Goal: Navigation & Orientation: Find specific page/section

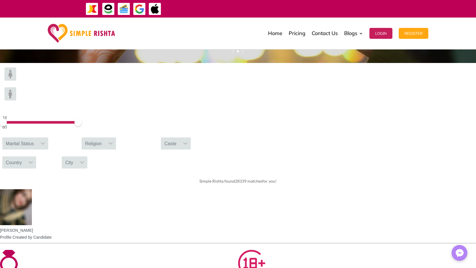
scroll to position [201, 0]
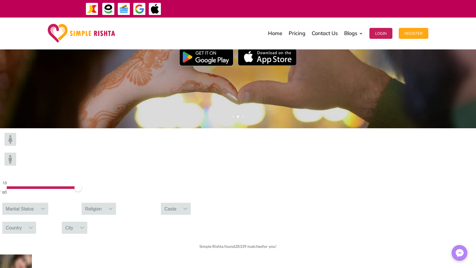
scroll to position [115, 0]
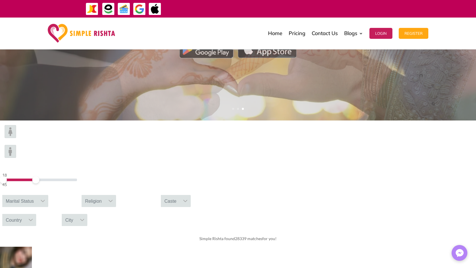
drag, startPoint x: 114, startPoint y: 145, endPoint x: 91, endPoint y: 145, distance: 23.3
click at [39, 176] on span at bounding box center [35, 179] width 7 height 7
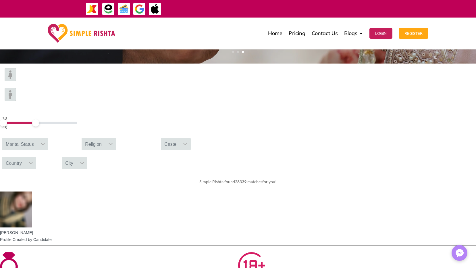
scroll to position [172, 0]
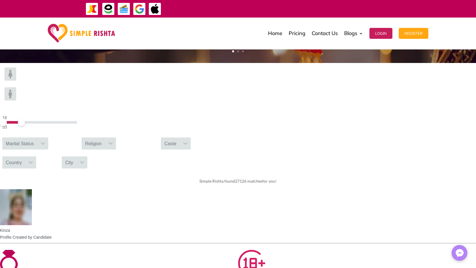
drag, startPoint x: 92, startPoint y: 87, endPoint x: 83, endPoint y: 88, distance: 8.7
click at [25, 119] on span at bounding box center [21, 122] width 7 height 7
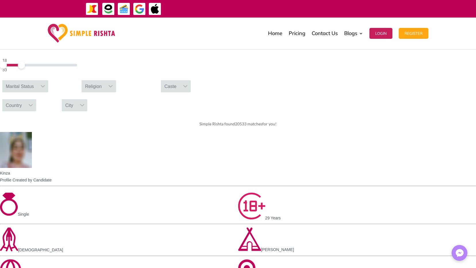
scroll to position [230, 0]
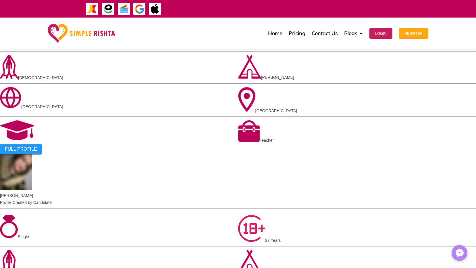
scroll to position [431, 0]
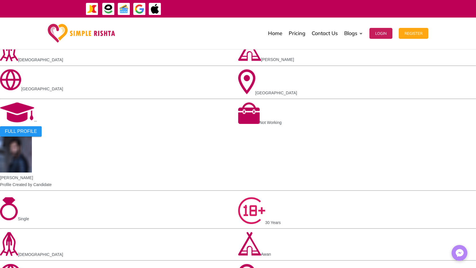
scroll to position [461, 0]
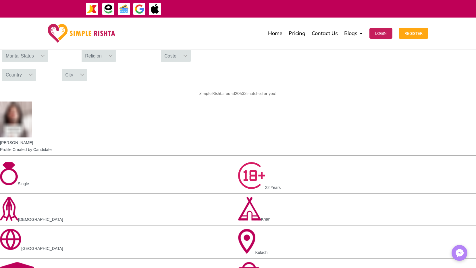
scroll to position [260, 0]
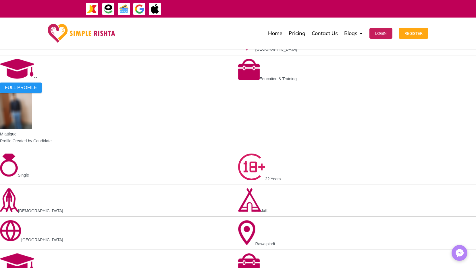
scroll to position [461, 0]
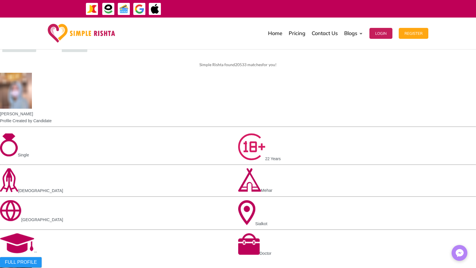
scroll to position [289, 0]
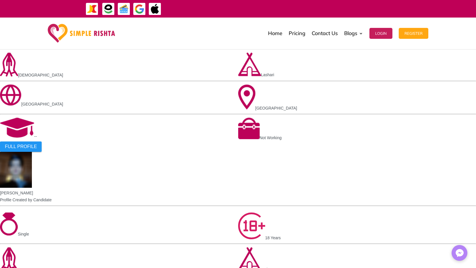
scroll to position [404, 0]
